Goal: Transaction & Acquisition: Purchase product/service

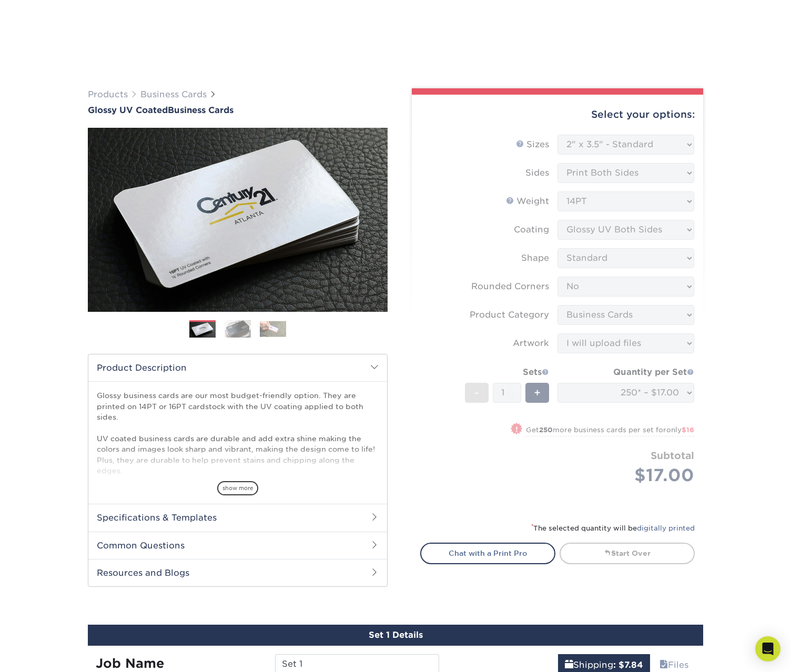
select select "2.00x3.50"
select select "0"
select select "3b5148f1-0588-4f88-a218-97bcfdce65c1"
select select "upload"
select select "250* – $17.00"
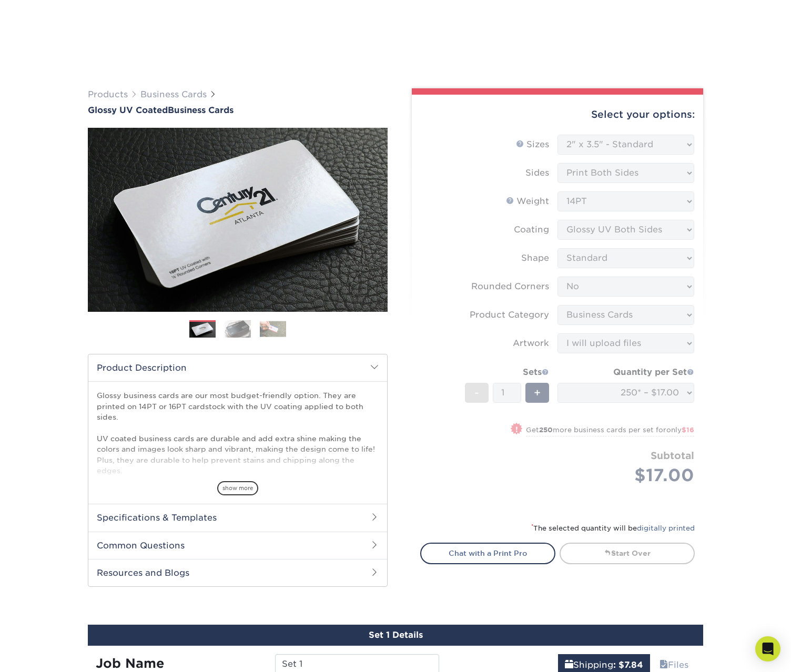
select select "2e813298-a2ed-4903-a336-1d833251102b"
select select "287003"
select select "03"
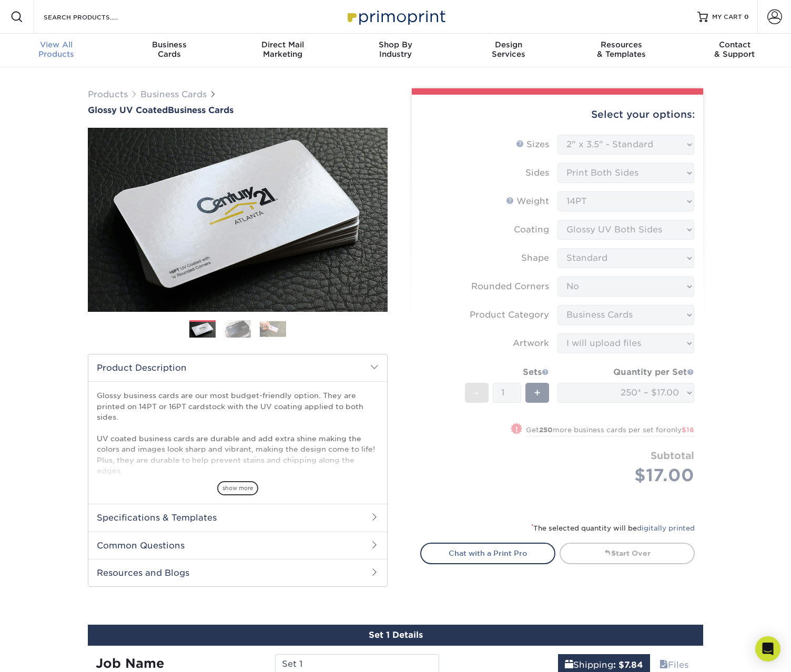
click at [52, 51] on div "View All Products" at bounding box center [56, 49] width 113 height 19
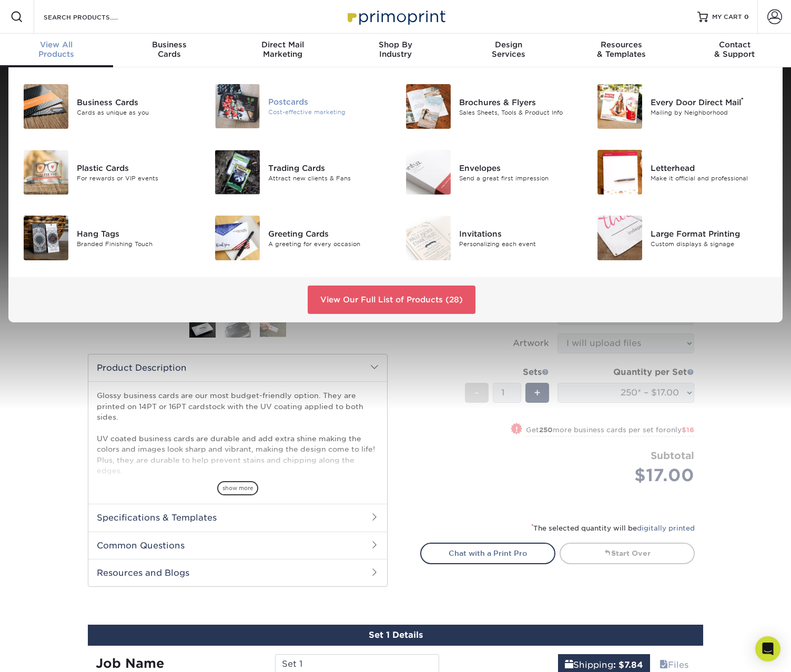
click at [289, 103] on div "Postcards" at bounding box center [327, 102] width 119 height 12
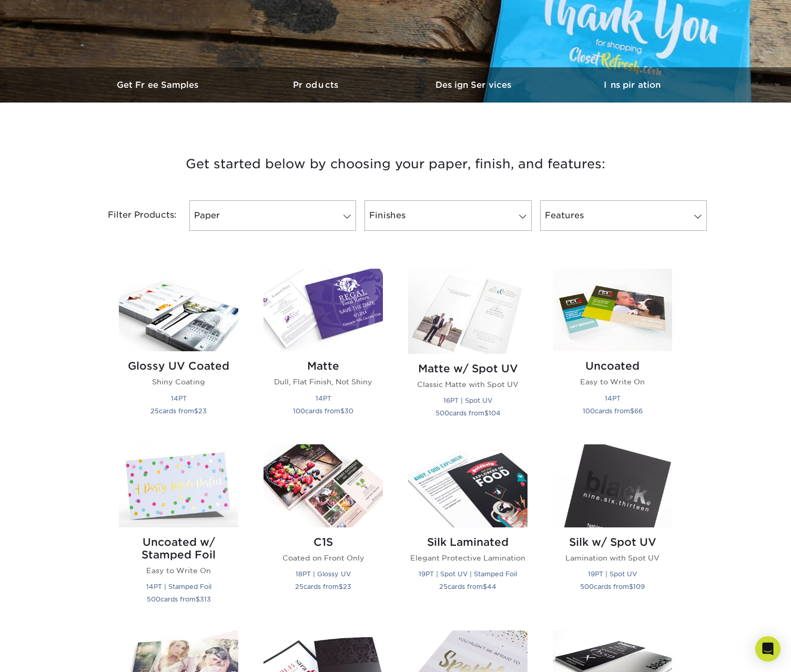
scroll to position [53, 0]
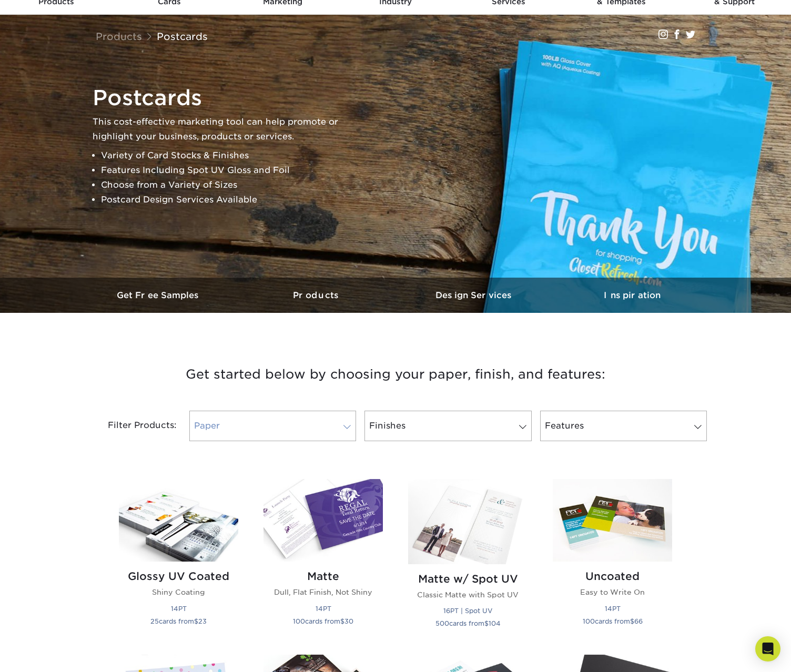
click at [303, 437] on link "Paper" at bounding box center [272, 426] width 167 height 30
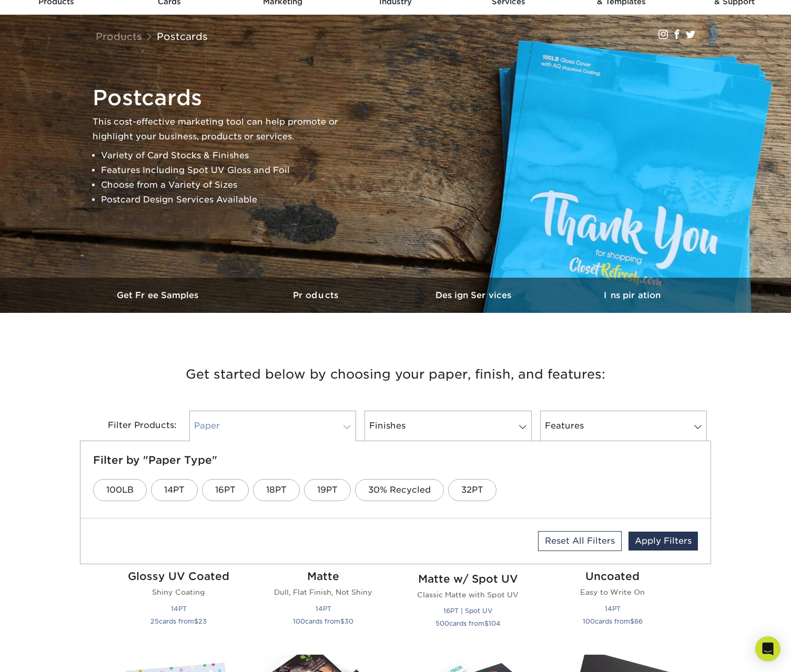
click at [331, 434] on link "Paper" at bounding box center [272, 426] width 167 height 30
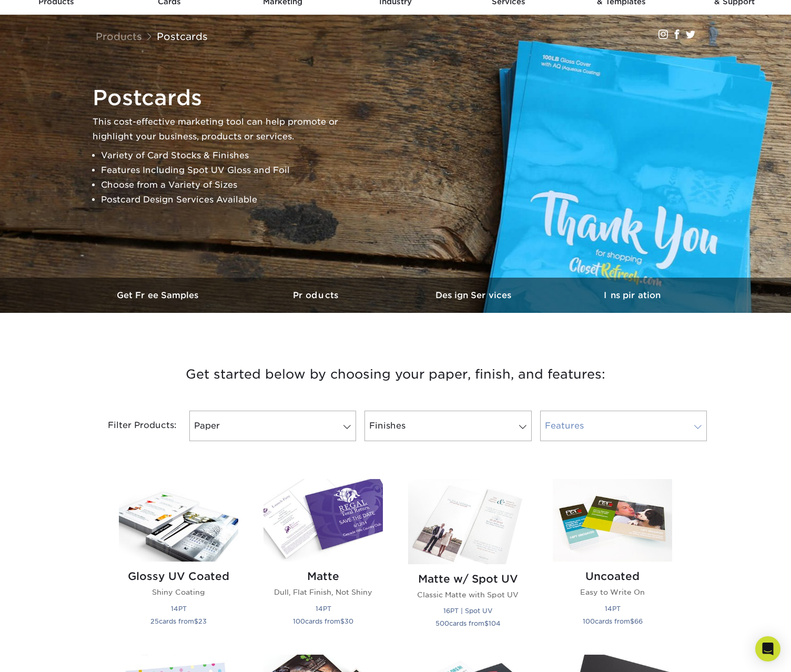
click at [601, 413] on link "Features" at bounding box center [623, 426] width 167 height 30
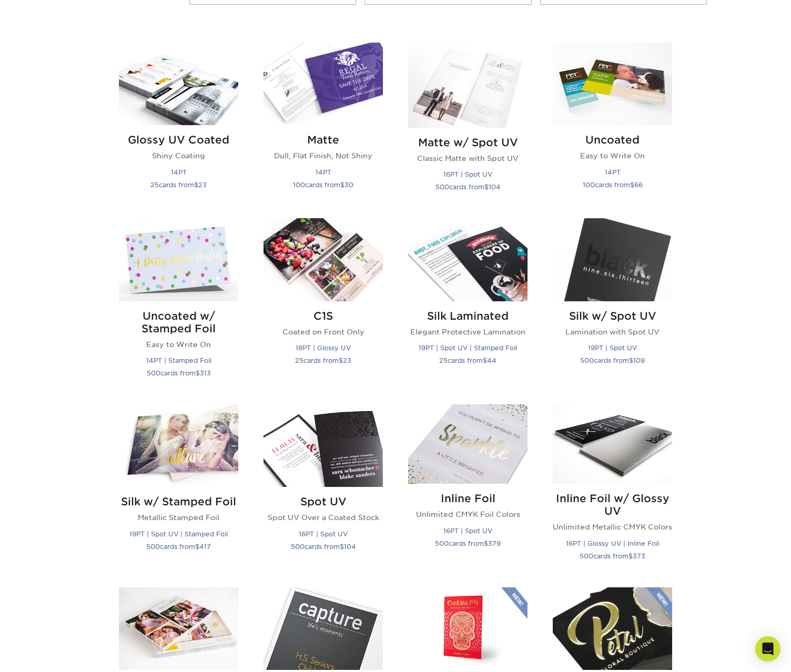
scroll to position [421, 0]
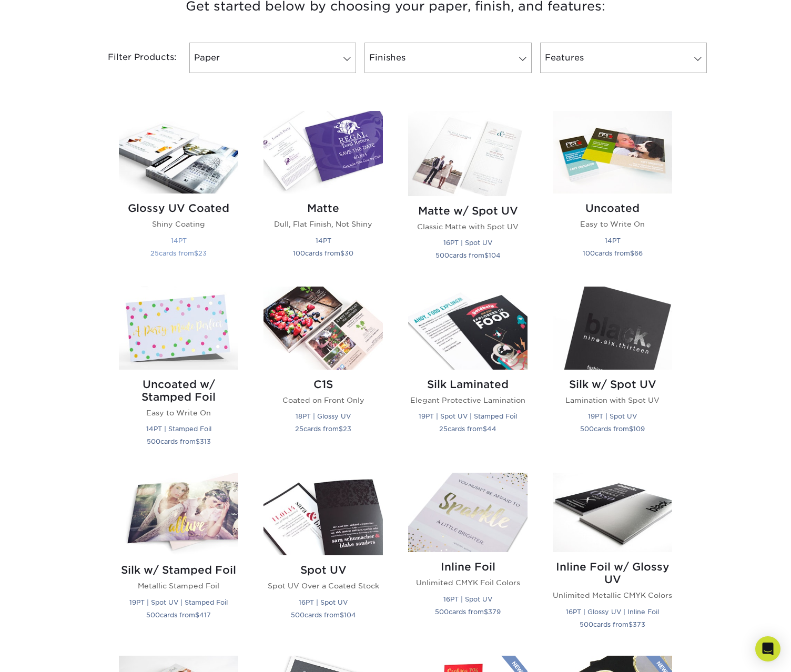
click at [199, 170] on img at bounding box center [178, 152] width 119 height 83
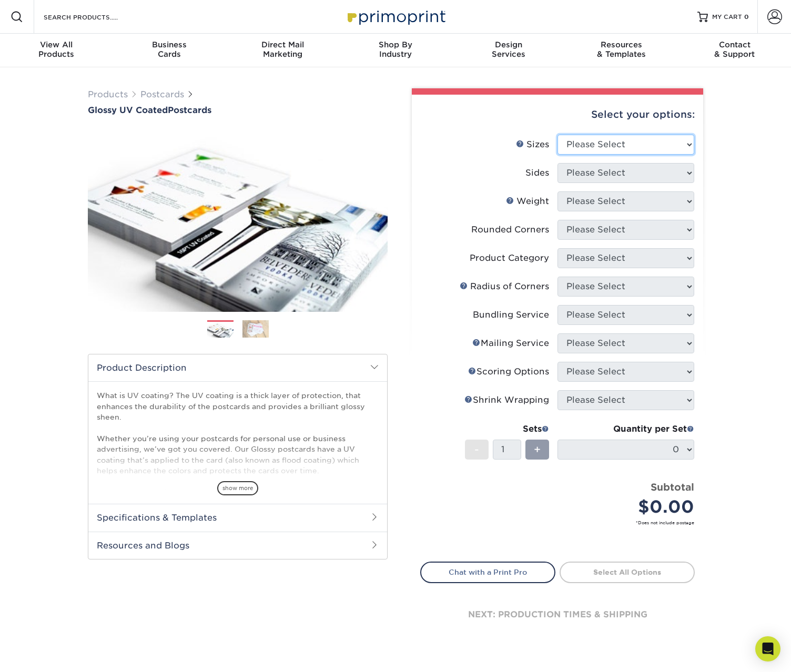
click at [624, 138] on select "Please Select 1.5" x 7" 2" x 4" 2" x 6" 2" x 7" 2" x 8" 2.12" x 5.5" 2.12" x 5.…" at bounding box center [625, 145] width 137 height 20
select select "5.00x7.00"
click at [557, 135] on select "Please Select 1.5" x 7" 2" x 4" 2" x 6" 2" x 7" 2" x 8" 2.12" x 5.5" 2.12" x 5.…" at bounding box center [625, 145] width 137 height 20
click at [604, 169] on select "Please Select Print Both Sides Print Front Only" at bounding box center [625, 173] width 137 height 20
select select "32d3c223-f82c-492b-b915-ba065a00862f"
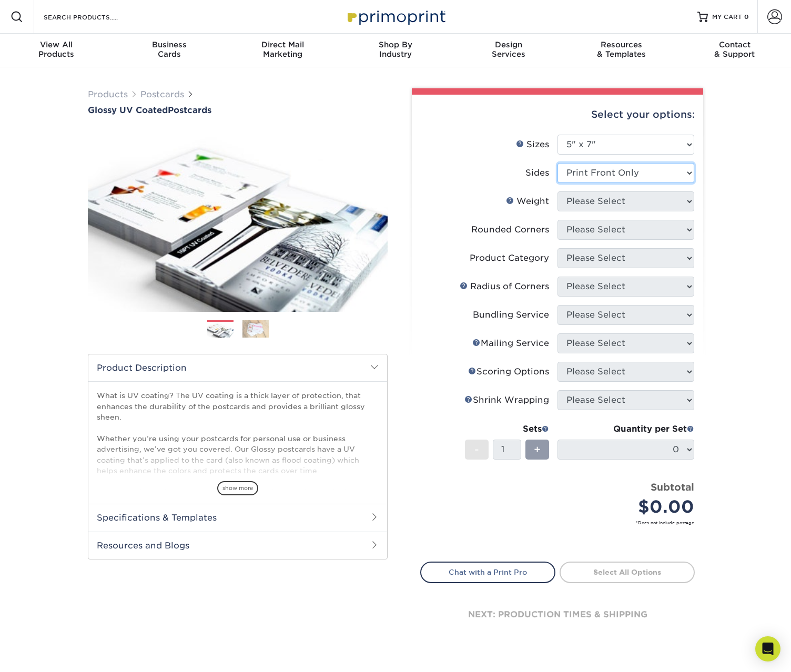
click at [557, 163] on select "Please Select Print Both Sides Print Front Only" at bounding box center [625, 173] width 137 height 20
click at [636, 198] on select "Please Select 16PT 14PT 18PT C1S" at bounding box center [625, 201] width 137 height 20
select select "14PT"
click at [557, 191] on select "Please Select 16PT 14PT 18PT C1S" at bounding box center [625, 201] width 137 height 20
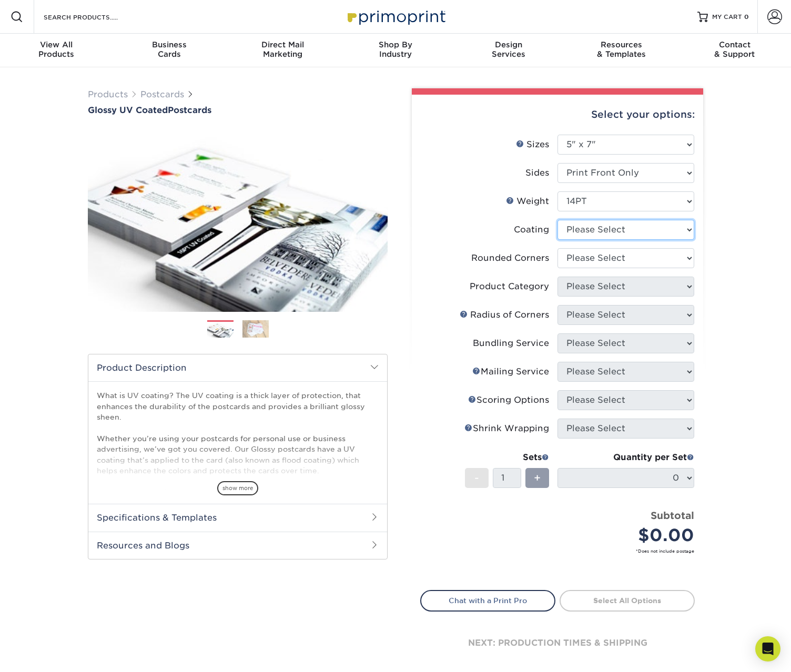
click at [622, 227] on select at bounding box center [625, 230] width 137 height 20
select select "1e8116af-acfc-44b1-83dc-8181aa338834"
click at [557, 220] on select at bounding box center [625, 230] width 137 height 20
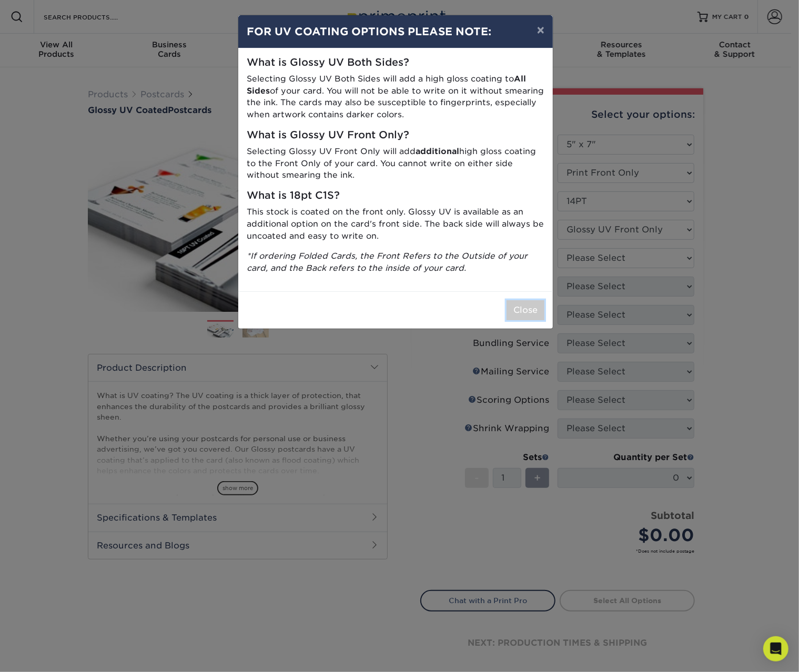
click at [530, 314] on button "Close" at bounding box center [525, 310] width 38 height 20
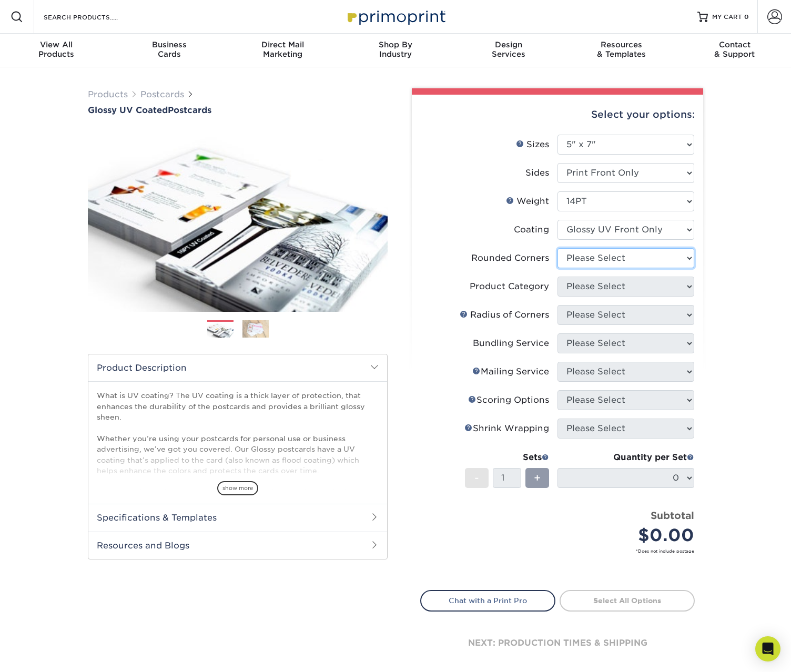
click at [646, 250] on select "Please Select Yes - Round 4 Corners No" at bounding box center [625, 258] width 137 height 20
select select "0"
click at [557, 248] on select "Please Select Yes - Round 4 Corners No" at bounding box center [625, 258] width 137 height 20
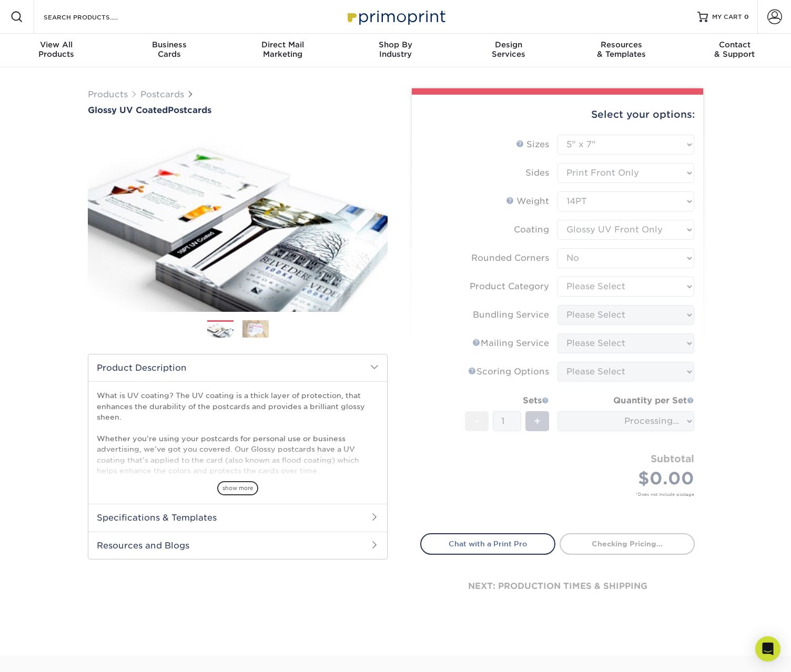
click at [640, 287] on form "Sizes Help Sizes Please Select 1.5" x 7" 2" x 4" 2" x 6" 2" x 7" 2" x 8" 2.12" …" at bounding box center [557, 328] width 274 height 386
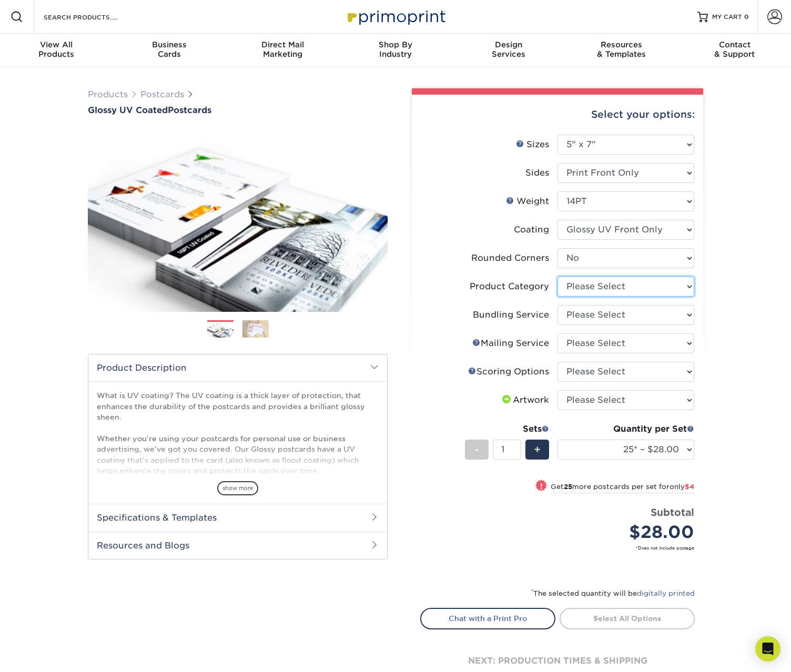
click at [636, 283] on select "Please Select Postcards" at bounding box center [625, 287] width 137 height 20
select select "9b7272e0-d6c8-4c3c-8e97-d3a1bcdab858"
click at [557, 277] on select "Please Select Postcards" at bounding box center [625, 287] width 137 height 20
click at [625, 310] on select "Please Select No Bundling Services Yes, Bundles of 50 (+2 Days) Yes, Bundles of…" at bounding box center [625, 315] width 137 height 20
select select "58689abb-25c0-461c-a4c3-a80b627d6649"
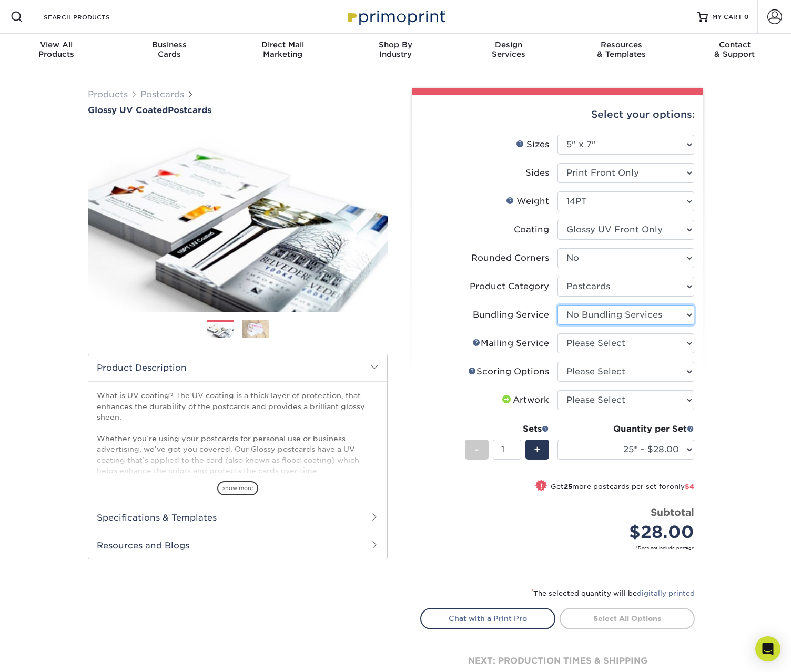
click at [557, 305] on select "Please Select No Bundling Services Yes, Bundles of 50 (+2 Days) Yes, Bundles of…" at bounding box center [625, 315] width 137 height 20
click at [621, 341] on select "Please Select No Direct Mailing Service No, I will mail/stamp/imprint Direct Ma…" at bounding box center [625, 343] width 137 height 20
click at [476, 340] on link "Mailing Service Help" at bounding box center [476, 342] width 8 height 8
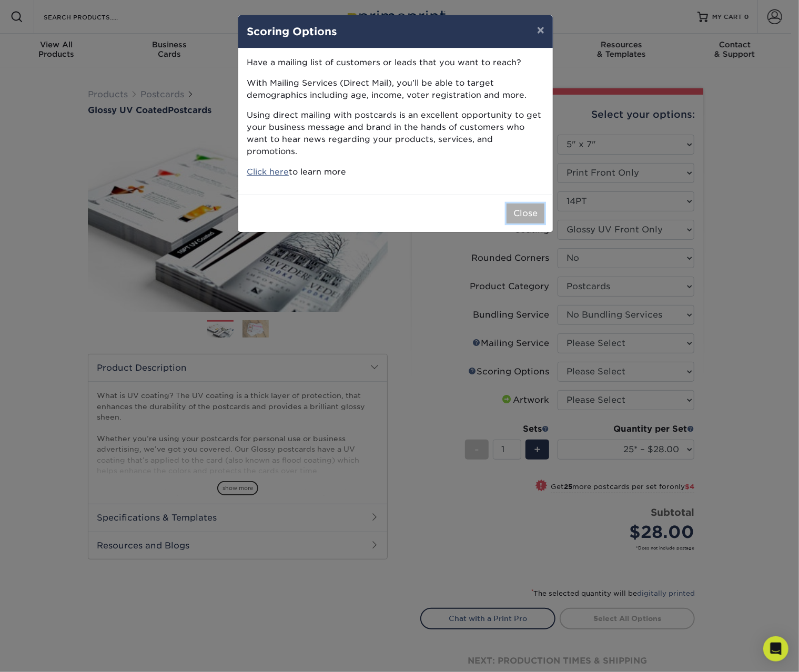
click at [535, 210] on button "Close" at bounding box center [525, 213] width 38 height 20
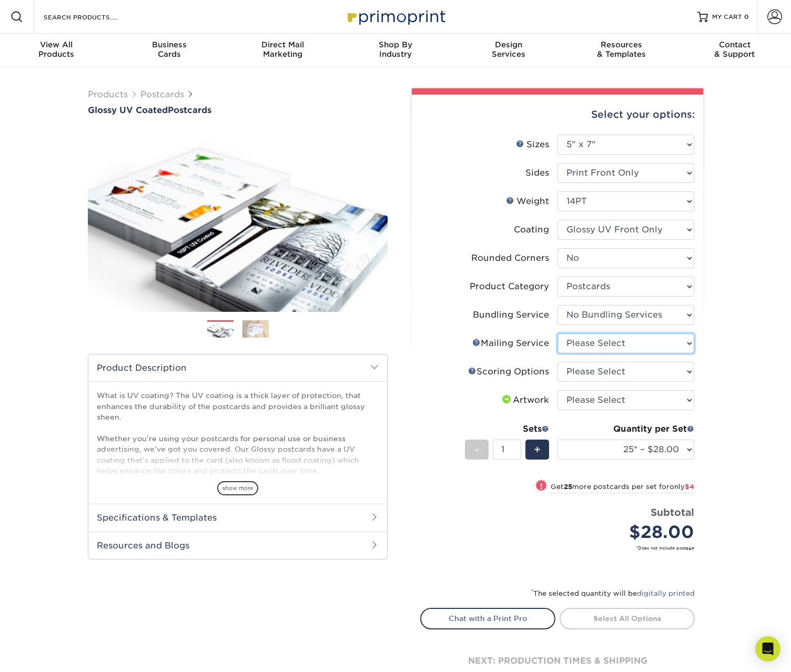
click at [628, 340] on select "Please Select No Direct Mailing Service No, I will mail/stamp/imprint Direct Ma…" at bounding box center [625, 343] width 137 height 20
select select "3e5e9bdd-d78a-4c28-a41d-fe1407925ca6"
click at [557, 333] on select "Please Select No Direct Mailing Service No, I will mail/stamp/imprint Direct Ma…" at bounding box center [625, 343] width 137 height 20
click at [652, 375] on select "Please Select No Scoring One Score Score in Half Two Scores" at bounding box center [625, 372] width 137 height 20
click at [474, 371] on div "Scoring Help Scoring Options" at bounding box center [508, 371] width 81 height 13
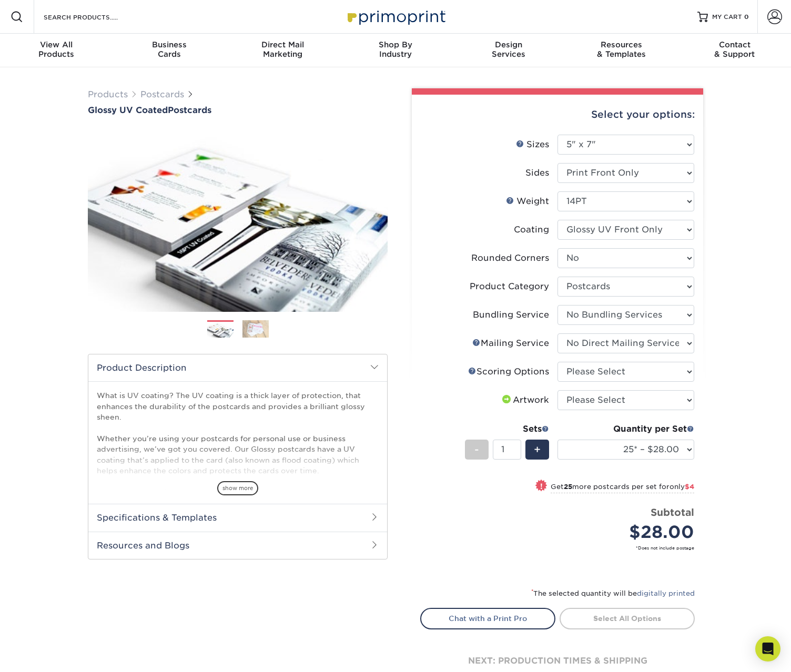
click at [475, 371] on div "Scoring Help Scoring Options" at bounding box center [508, 371] width 81 height 13
click at [471, 369] on link "Scoring Help" at bounding box center [472, 370] width 8 height 8
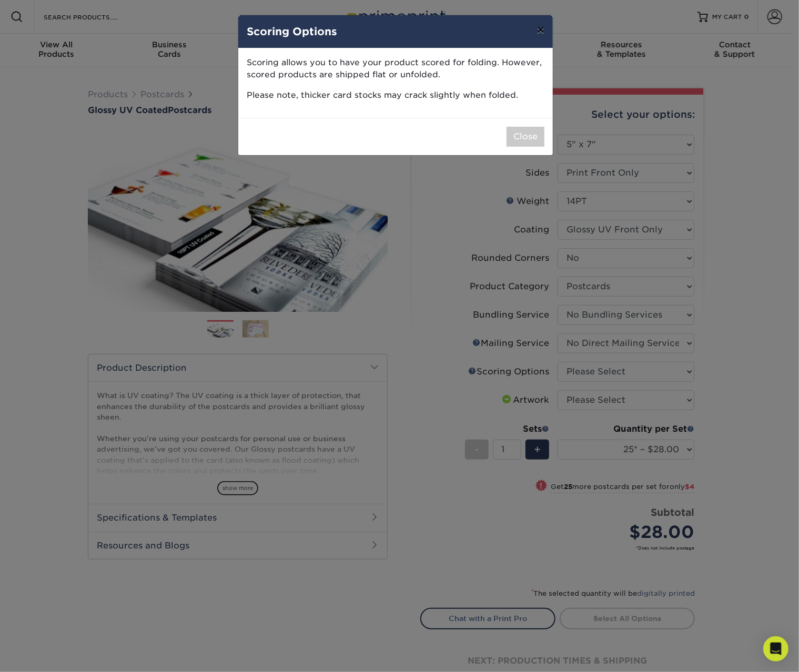
click at [540, 29] on button "×" at bounding box center [540, 29] width 24 height 29
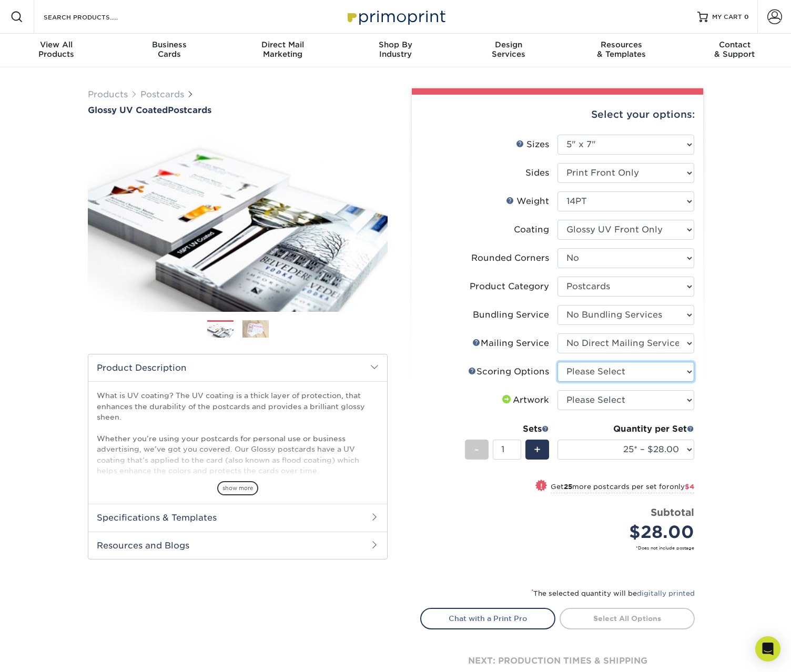
click at [636, 369] on select "Please Select No Scoring One Score Score in Half Two Scores" at bounding box center [625, 372] width 137 height 20
select select "16ebe401-5398-422d-8cb0-f3adbb82deb5"
click at [557, 362] on select "Please Select No Scoring One Score Score in Half Two Scores" at bounding box center [625, 372] width 137 height 20
click at [657, 399] on select "Please Select I will upload files I need a design - $150" at bounding box center [625, 400] width 137 height 20
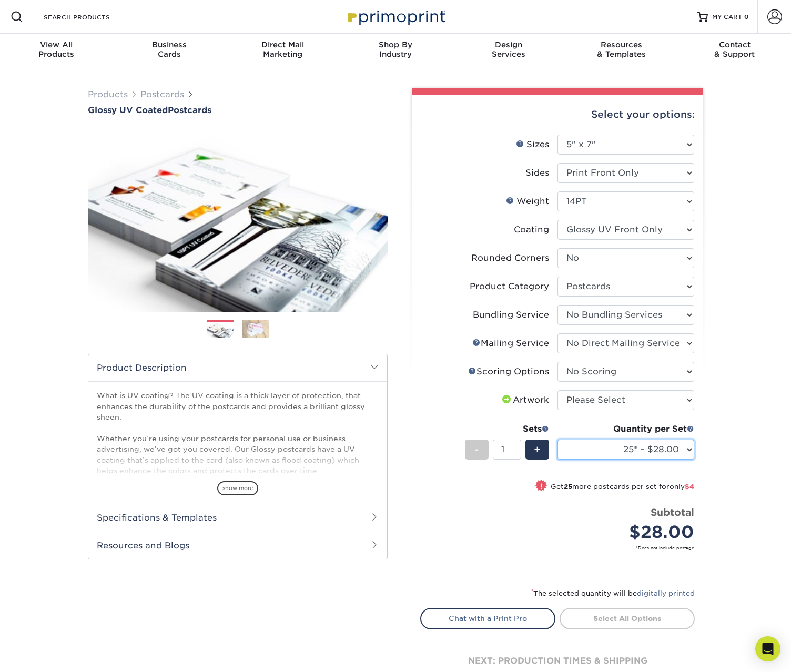
click at [670, 450] on select "25* – $28.00 50* – $32.00 75* – $39.00 100* – $78.00 250* – $126.00 500 – $162.…" at bounding box center [625, 450] width 137 height 20
click at [454, 536] on div "Price per set $28.00" at bounding box center [489, 525] width 137 height 40
drag, startPoint x: 714, startPoint y: 359, endPoint x: 743, endPoint y: 362, distance: 29.0
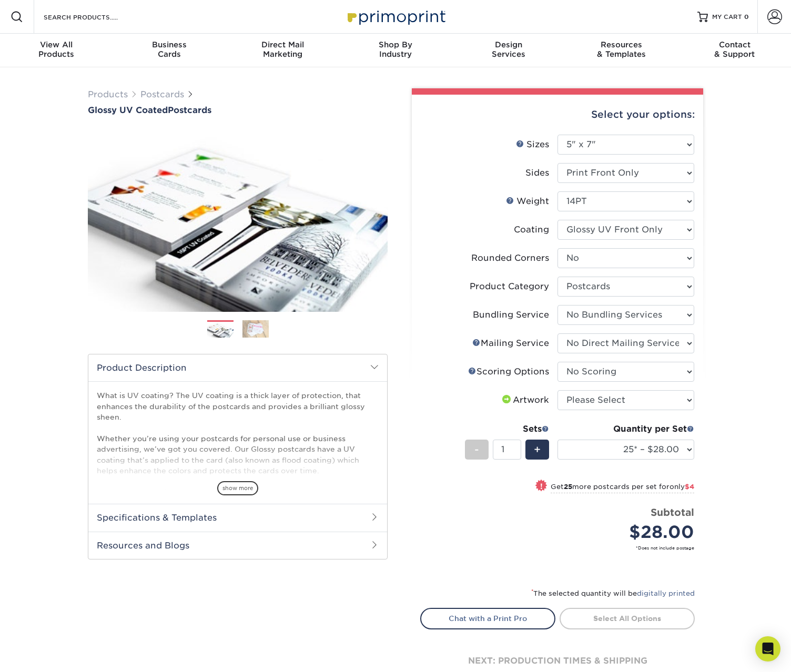
click at [714, 359] on div "Products Postcards Glossy UV Coated Postcards Previous Next show more 25" at bounding box center [395, 398] width 791 height 663
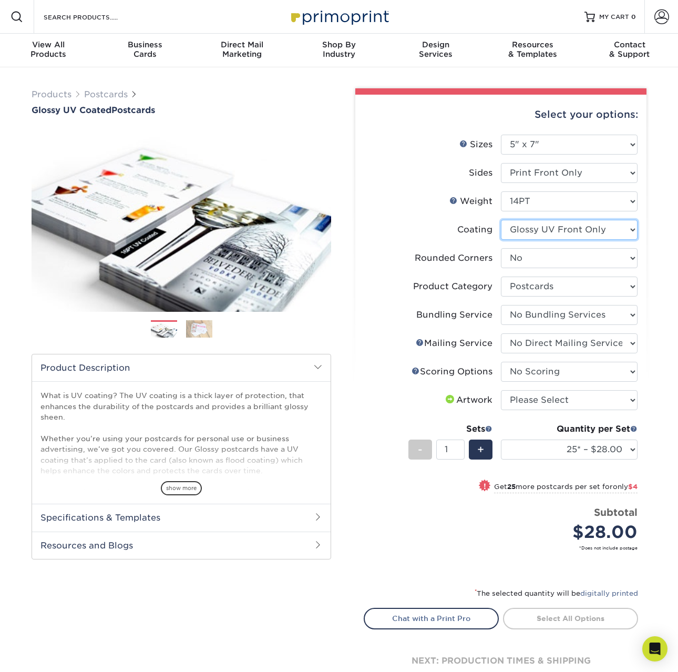
click at [596, 232] on select at bounding box center [569, 230] width 137 height 20
select select "ae367451-b2b8-45df-a344-0f05b6a12993"
click at [501, 220] on select at bounding box center [569, 230] width 137 height 20
select select "-1"
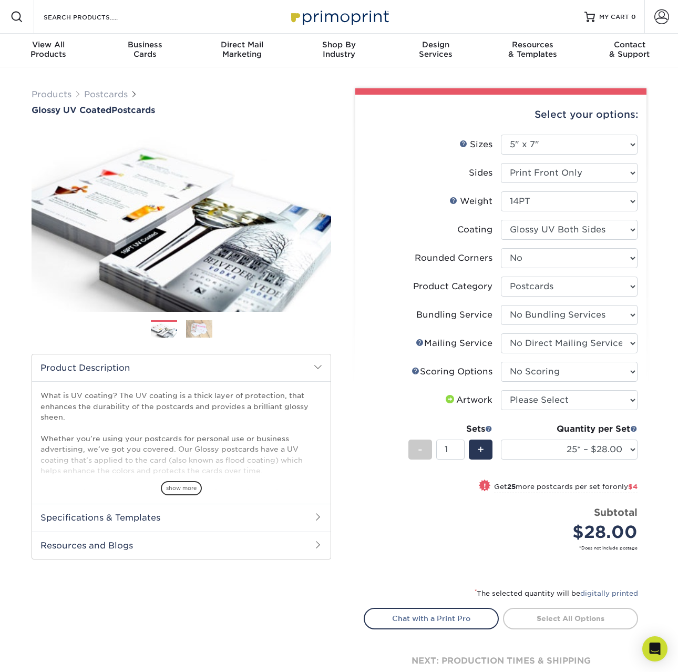
select select "-1"
select select
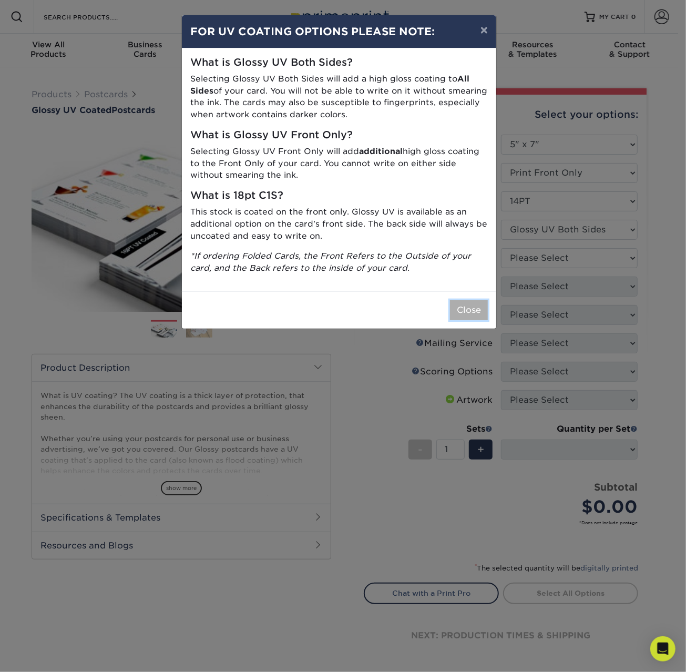
click at [471, 309] on button "Close" at bounding box center [469, 310] width 38 height 20
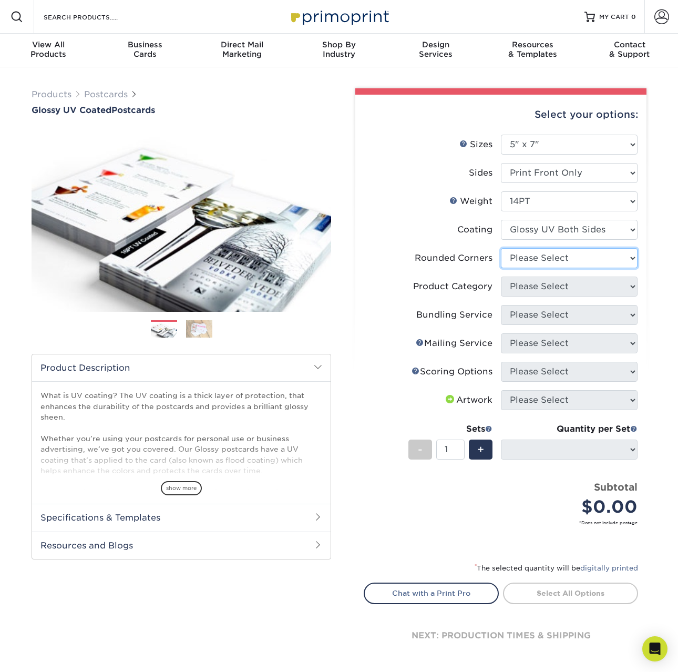
click at [606, 257] on select "Please Select Yes - Round 4 Corners No" at bounding box center [569, 258] width 137 height 20
select select "0"
click at [501, 248] on select "Please Select Yes - Round 4 Corners No" at bounding box center [569, 258] width 137 height 20
select select "-1"
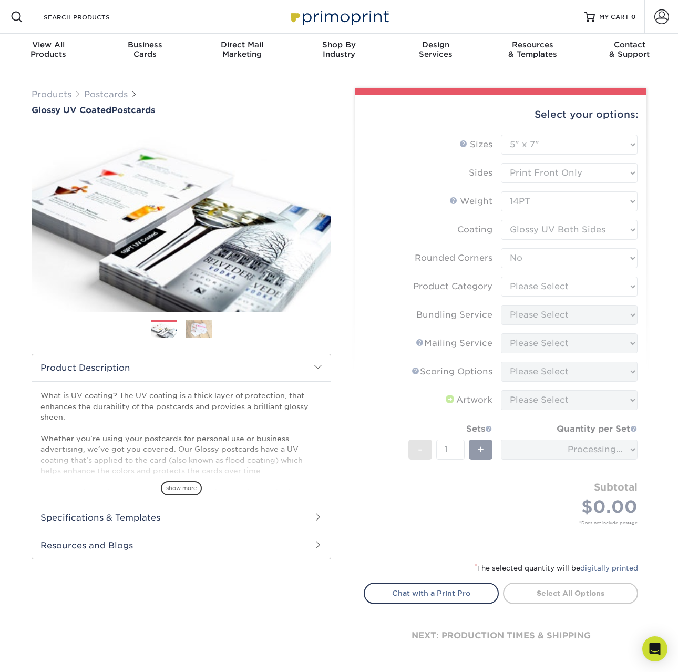
click at [586, 284] on form "Sizes Help Sizes Please Select 1.5" x 7" 2" x 4" 2" x 6" 2" x 7" 2" x 8" 2.12" …" at bounding box center [501, 342] width 274 height 415
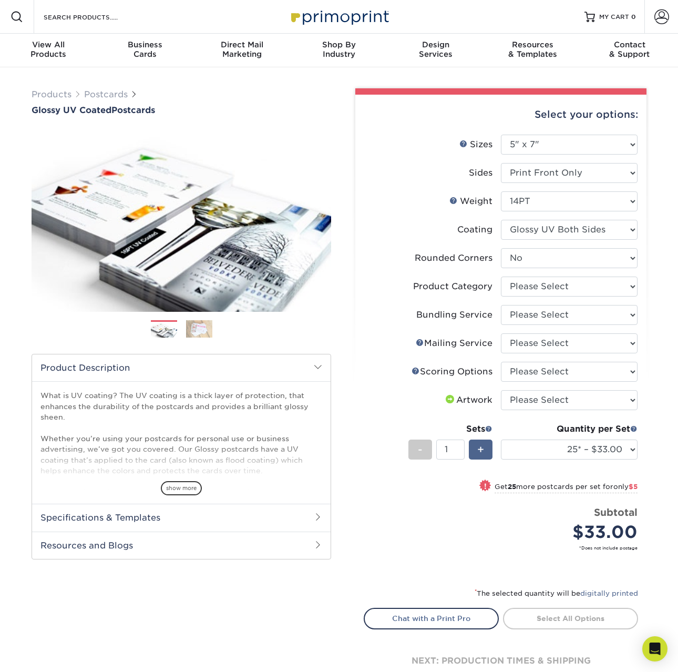
click at [481, 447] on span "+" at bounding box center [480, 450] width 7 height 16
click at [417, 450] on div "-" at bounding box center [421, 450] width 24 height 20
type input "1"
click at [609, 446] on select "25* – $33.00 50* – $38.00 75* – $46.00 100* – $98.00 250* – $146.00 500 – $162.…" at bounding box center [569, 450] width 137 height 20
click at [377, 468] on li "Sets - 1 + Quantity per Set 25* – $33.00 50* – $38.00 75* – $46.00 100* – $98.0…" at bounding box center [500, 450] width 273 height 62
